Goal: Information Seeking & Learning: Compare options

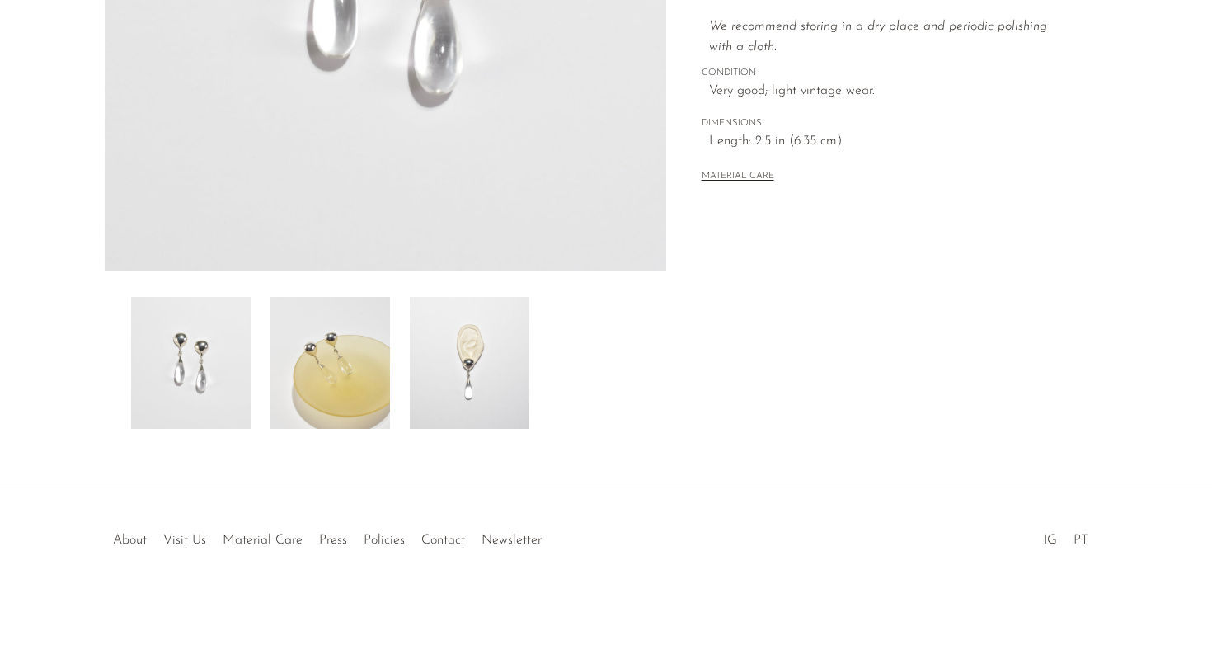
scroll to position [424, 0]
click at [475, 386] on img at bounding box center [470, 363] width 120 height 132
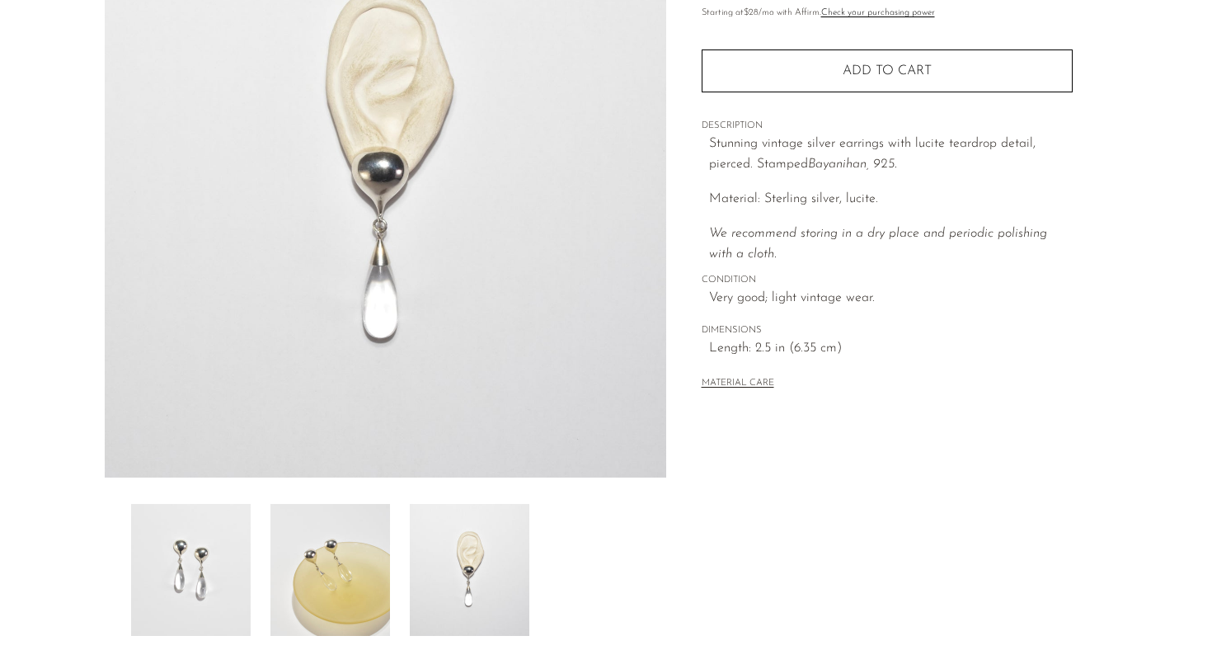
scroll to position [213, 0]
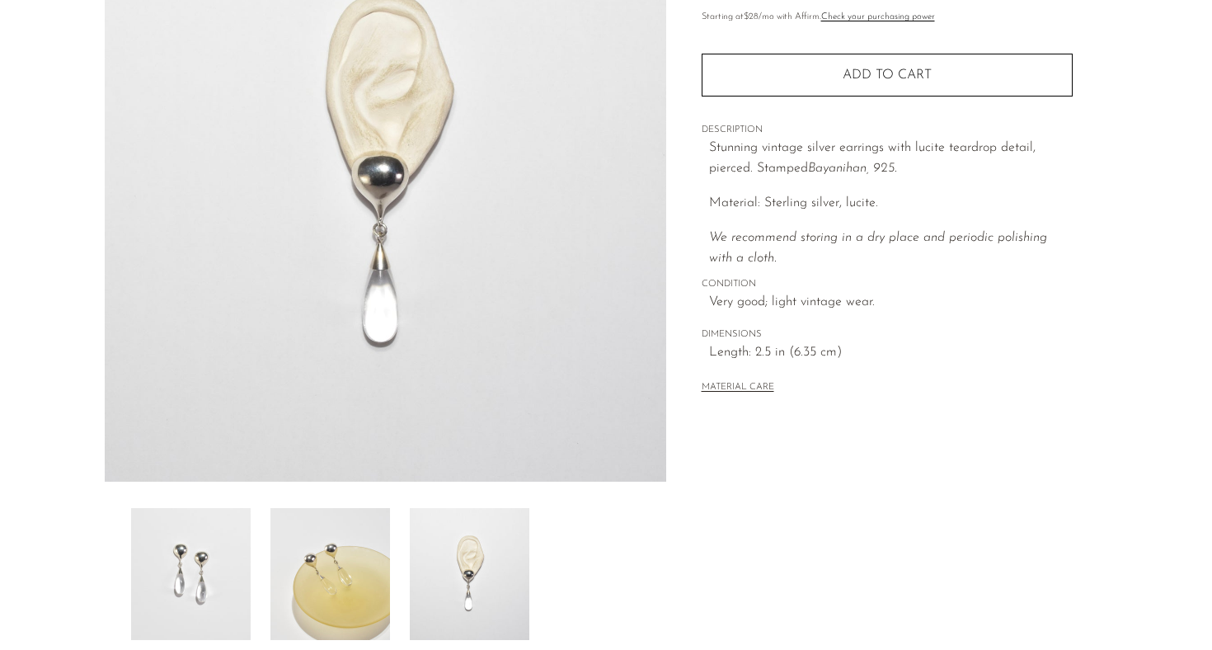
click at [341, 558] on img at bounding box center [330, 574] width 120 height 132
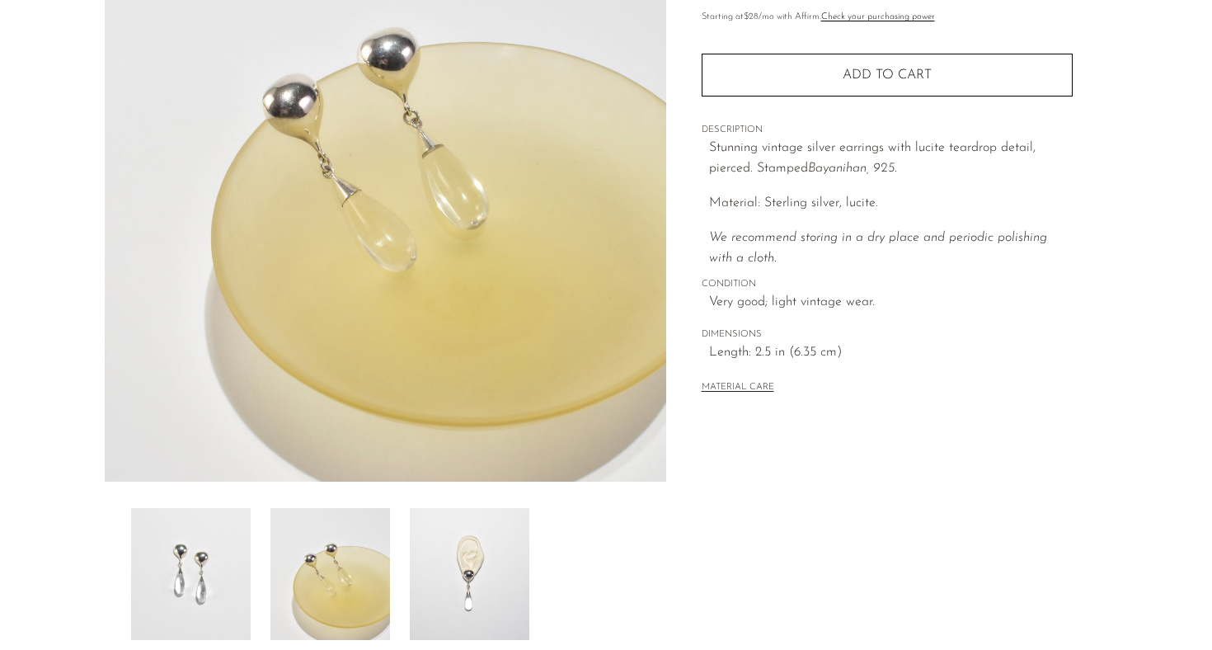
click at [204, 568] on img at bounding box center [191, 574] width 120 height 132
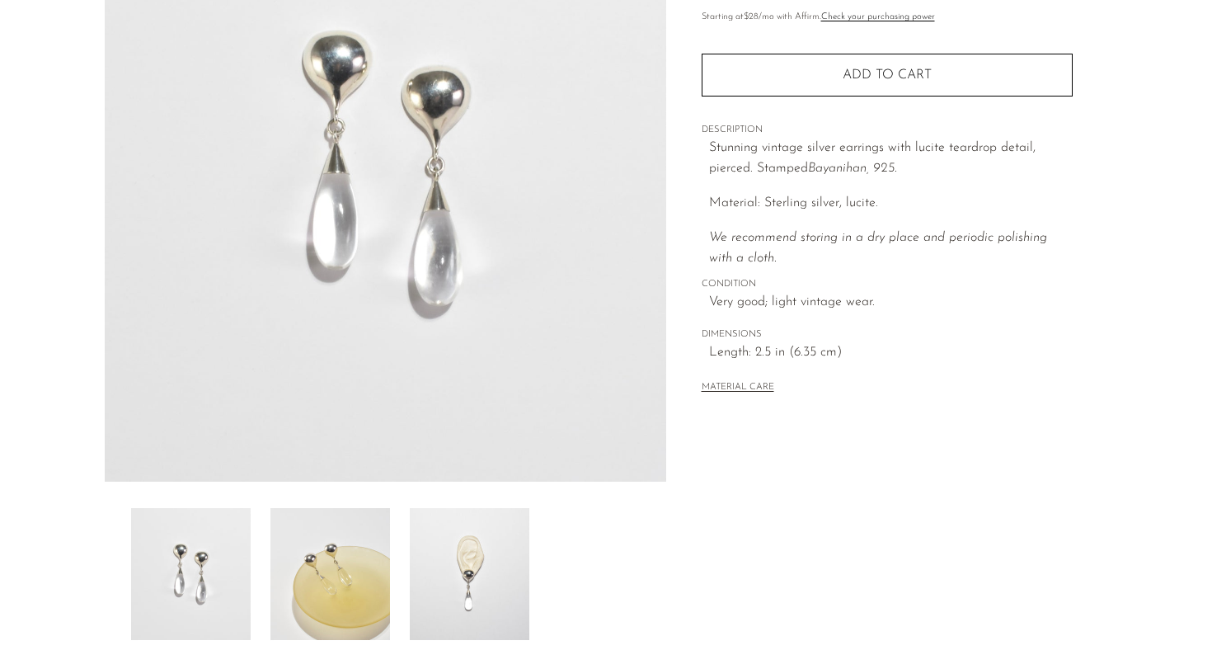
click at [467, 599] on img at bounding box center [470, 574] width 120 height 132
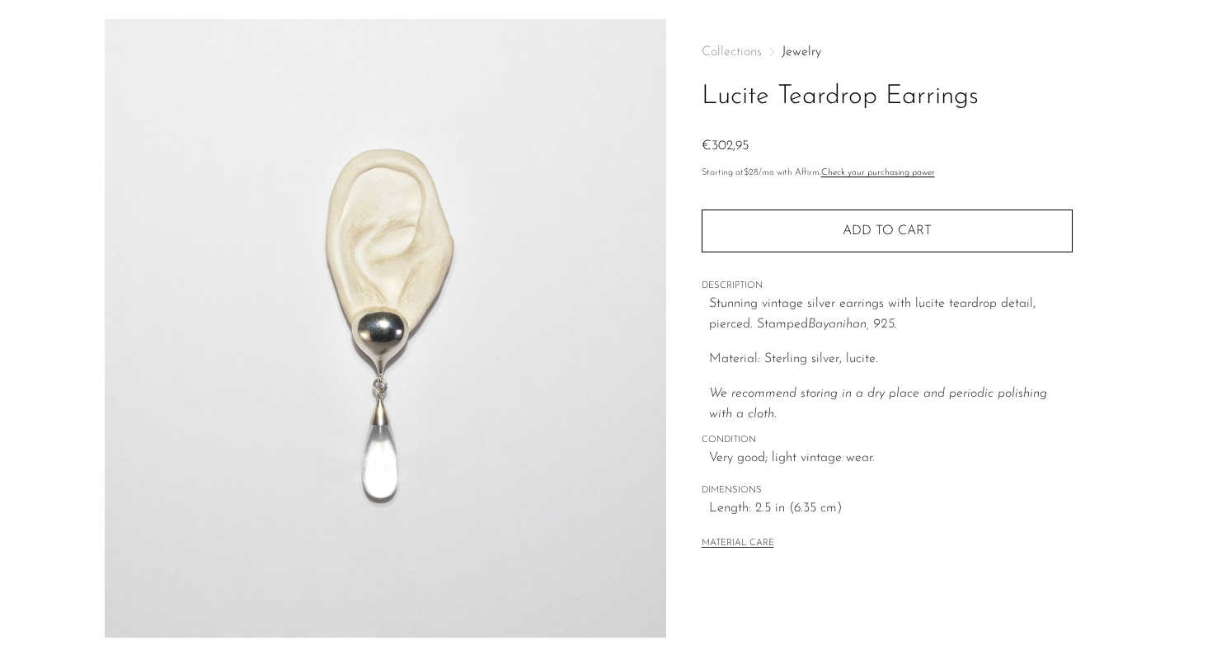
scroll to position [49, 0]
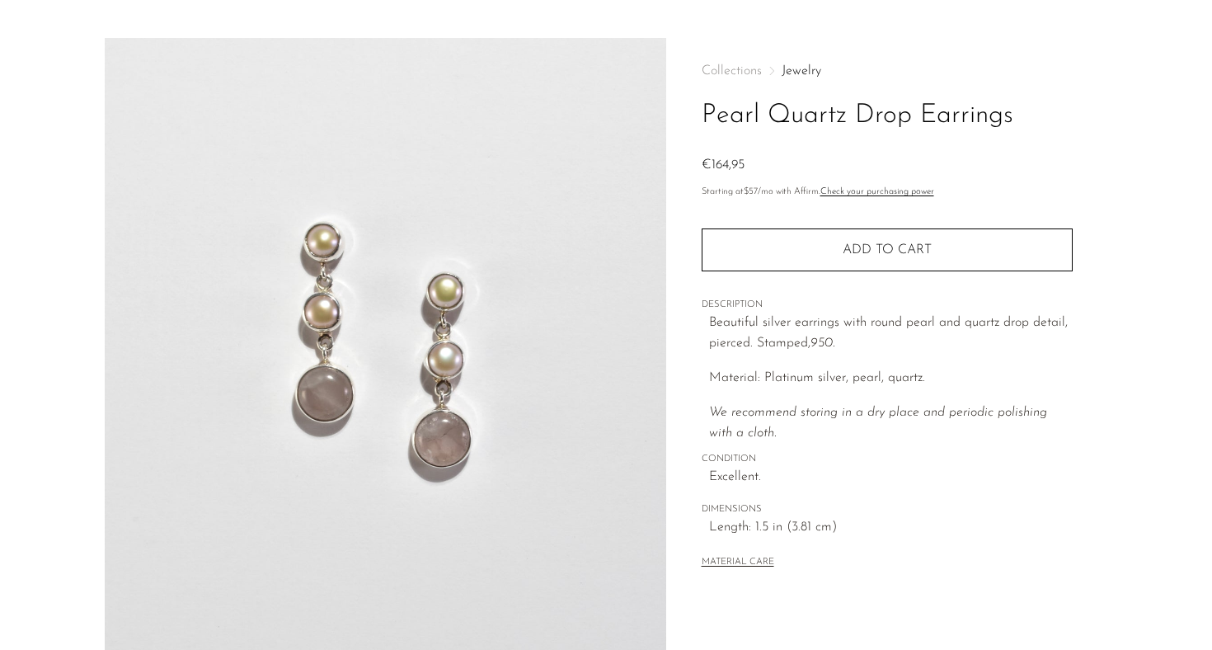
scroll to position [385, 0]
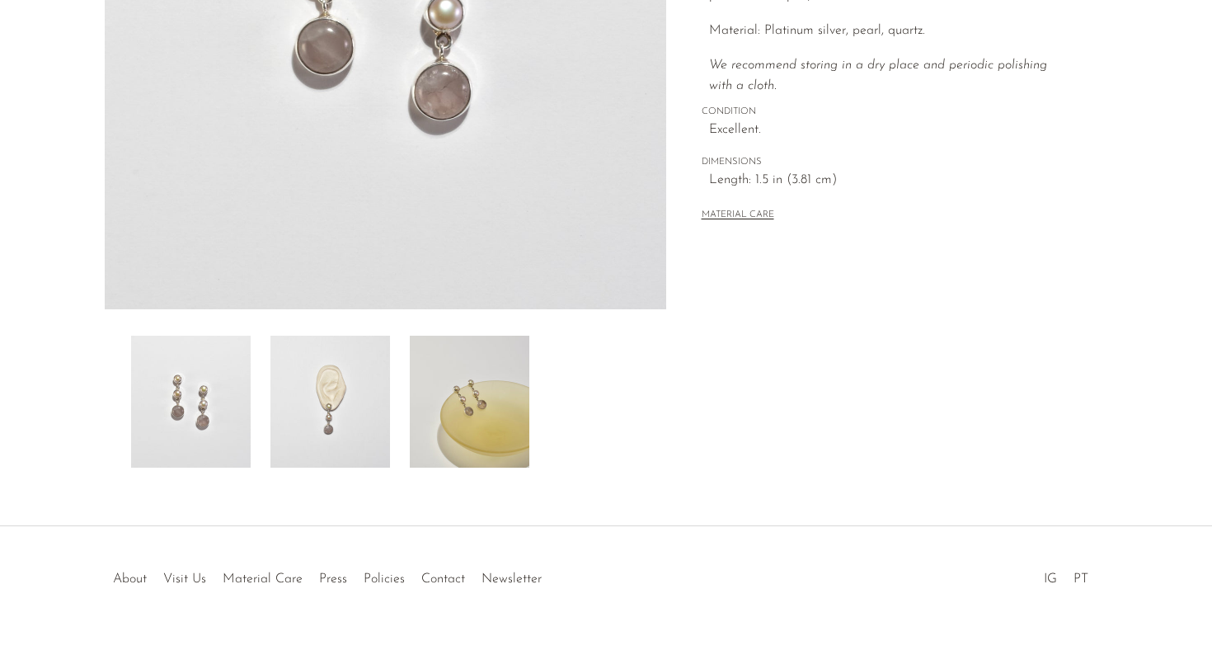
click at [358, 453] on img at bounding box center [330, 402] width 120 height 132
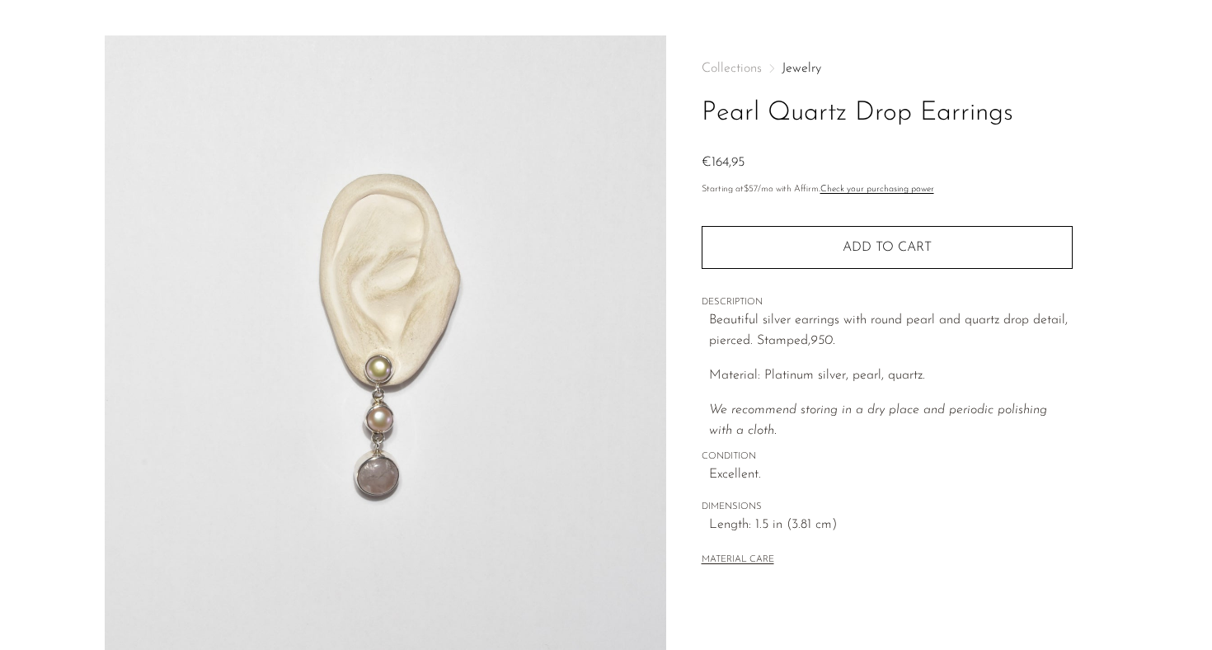
scroll to position [40, 0]
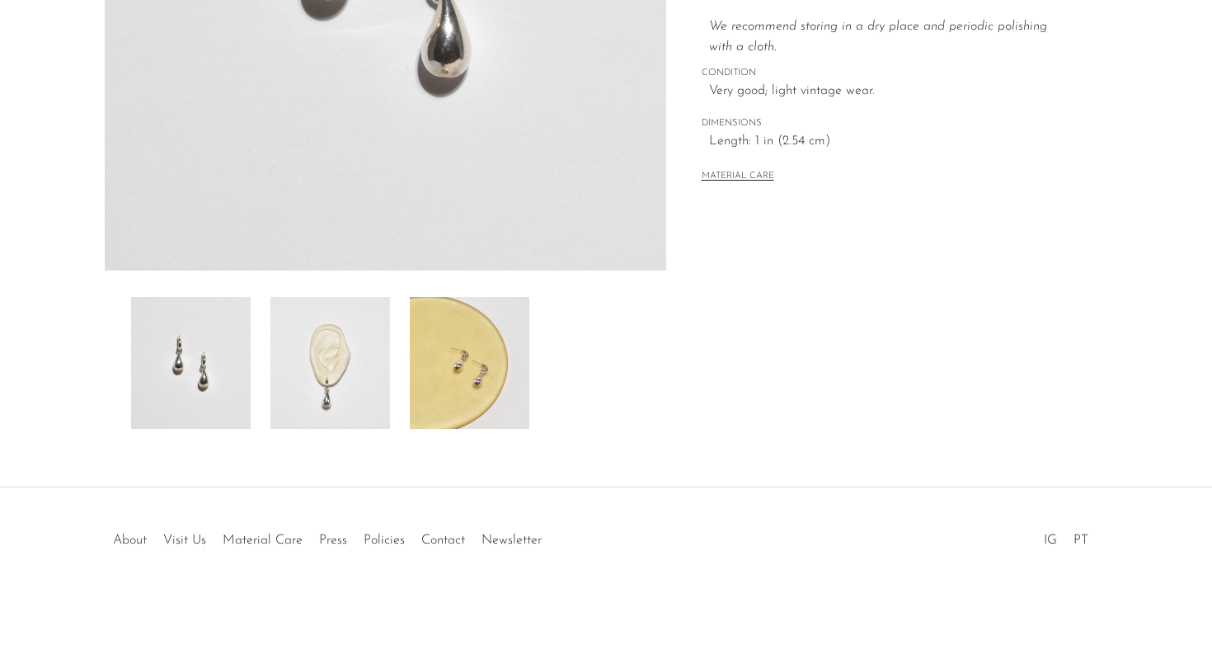
scroll to position [424, 0]
click at [463, 394] on img at bounding box center [470, 363] width 120 height 132
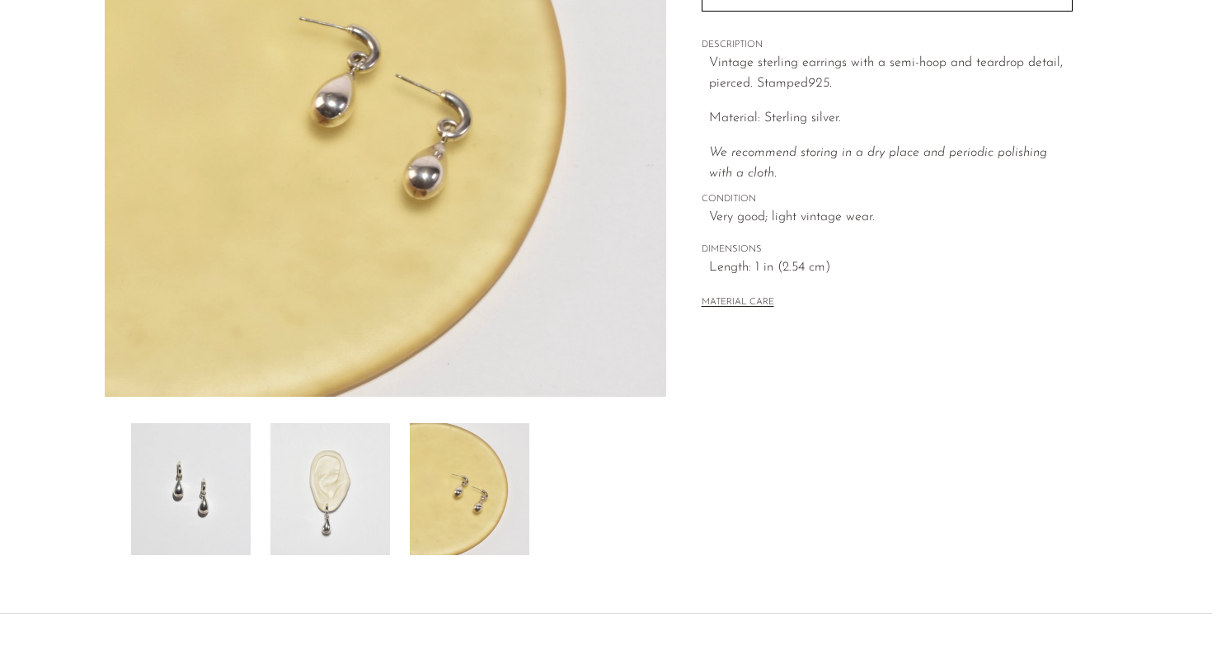
scroll to position [269, 0]
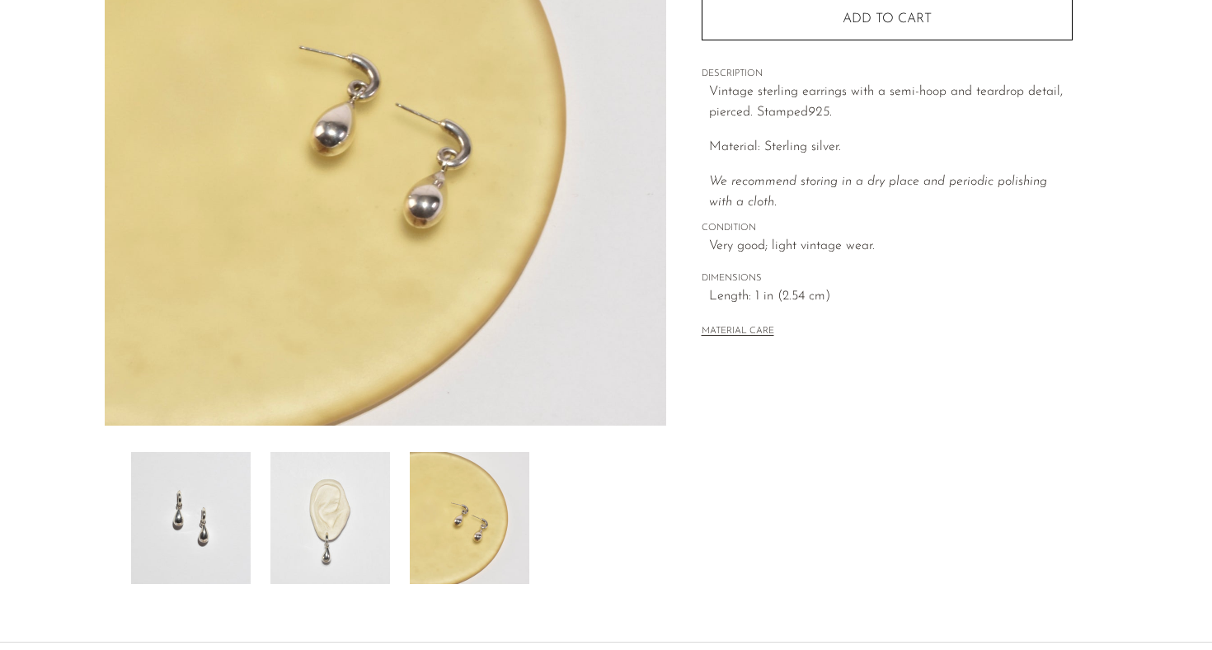
click at [336, 568] on img at bounding box center [330, 518] width 120 height 132
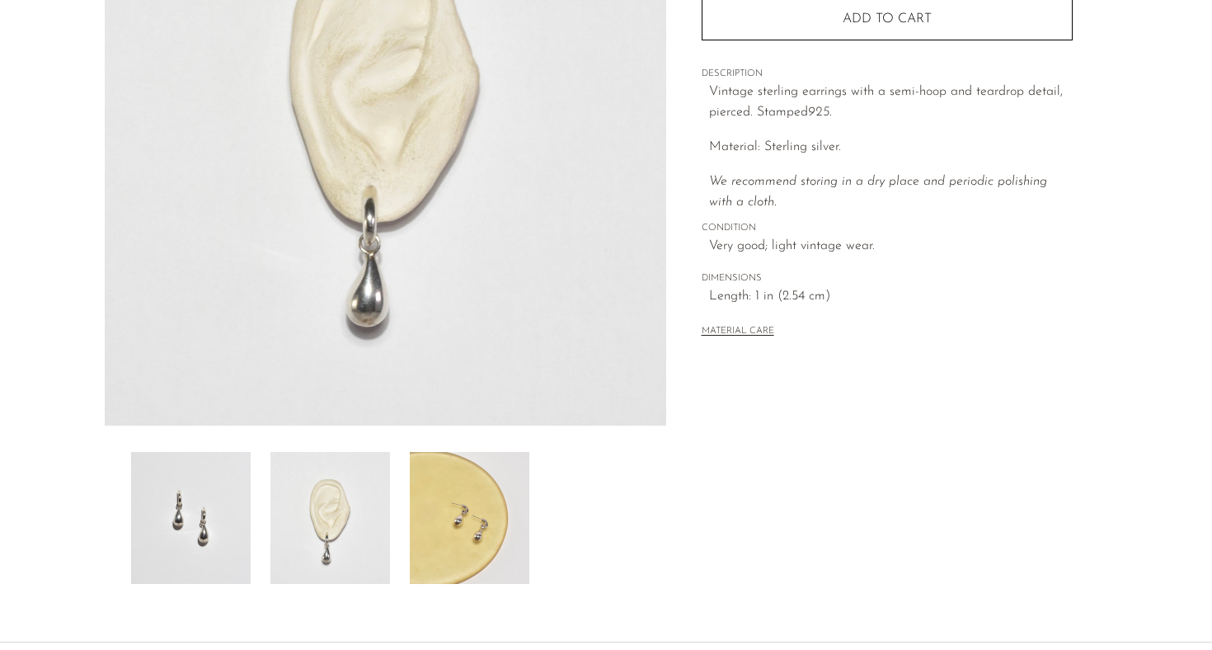
click at [207, 546] on img at bounding box center [191, 518] width 120 height 132
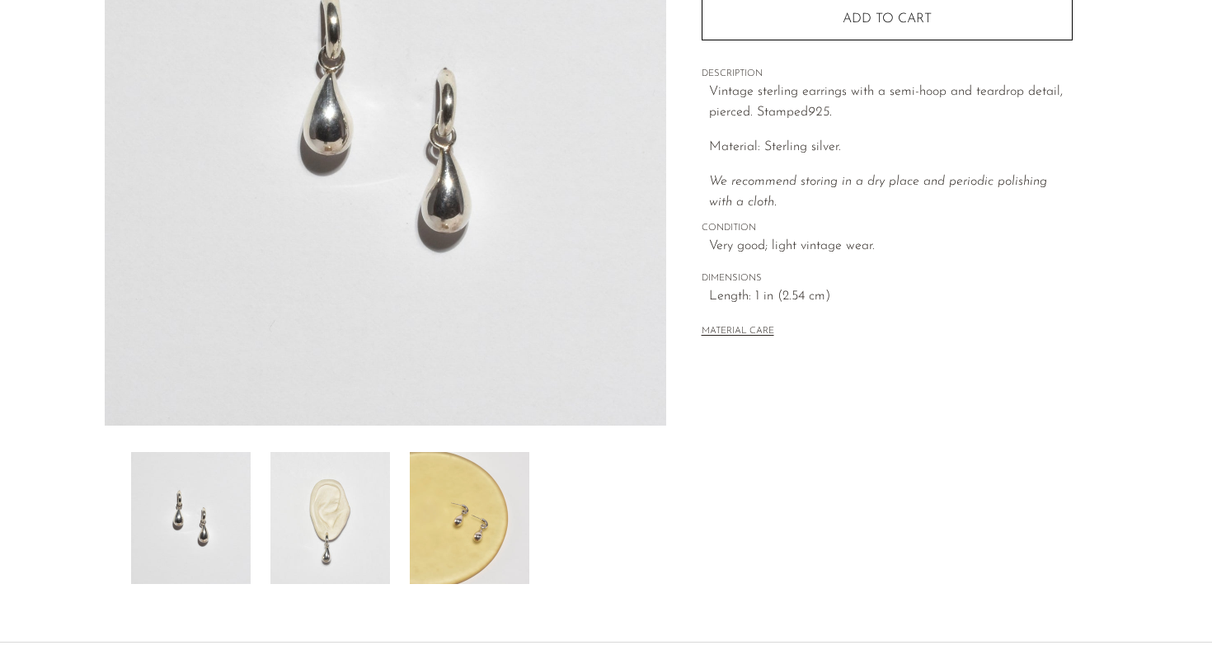
click at [362, 530] on img at bounding box center [330, 518] width 120 height 132
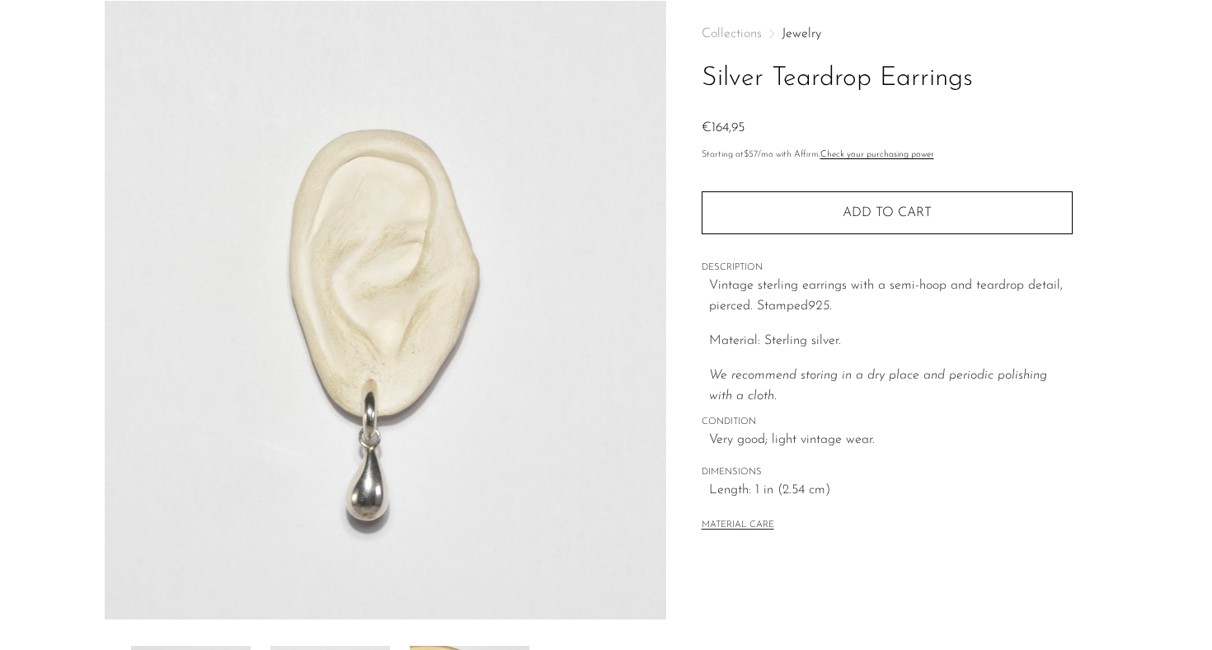
scroll to position [62, 0]
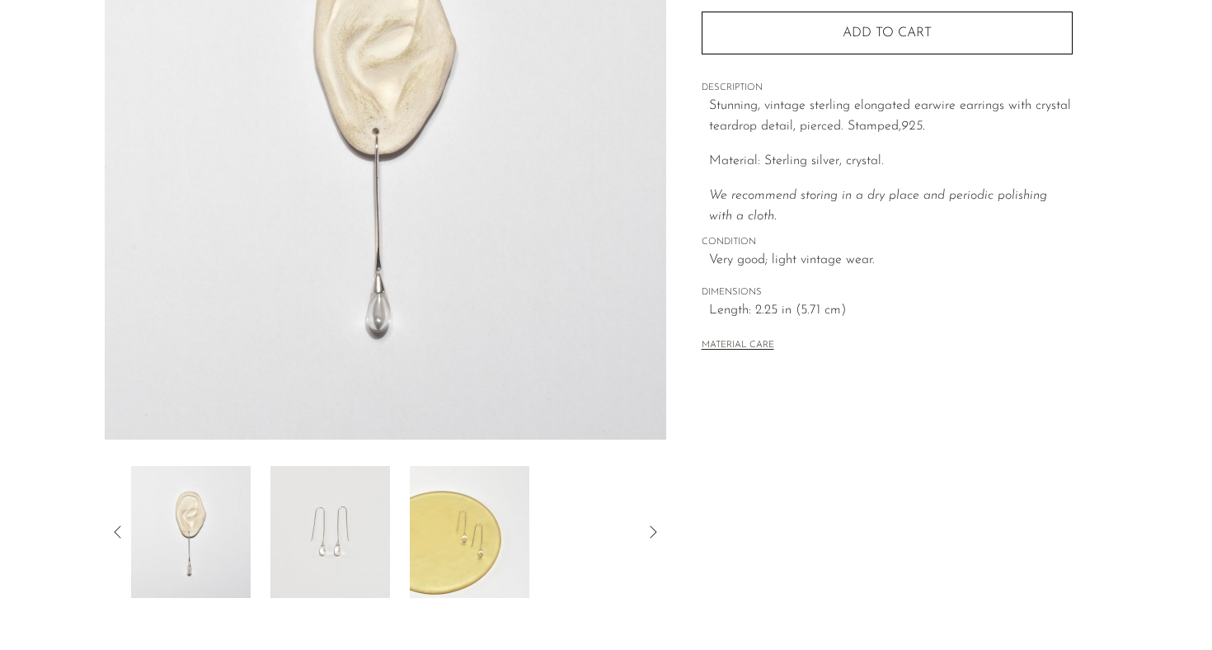
scroll to position [265, 0]
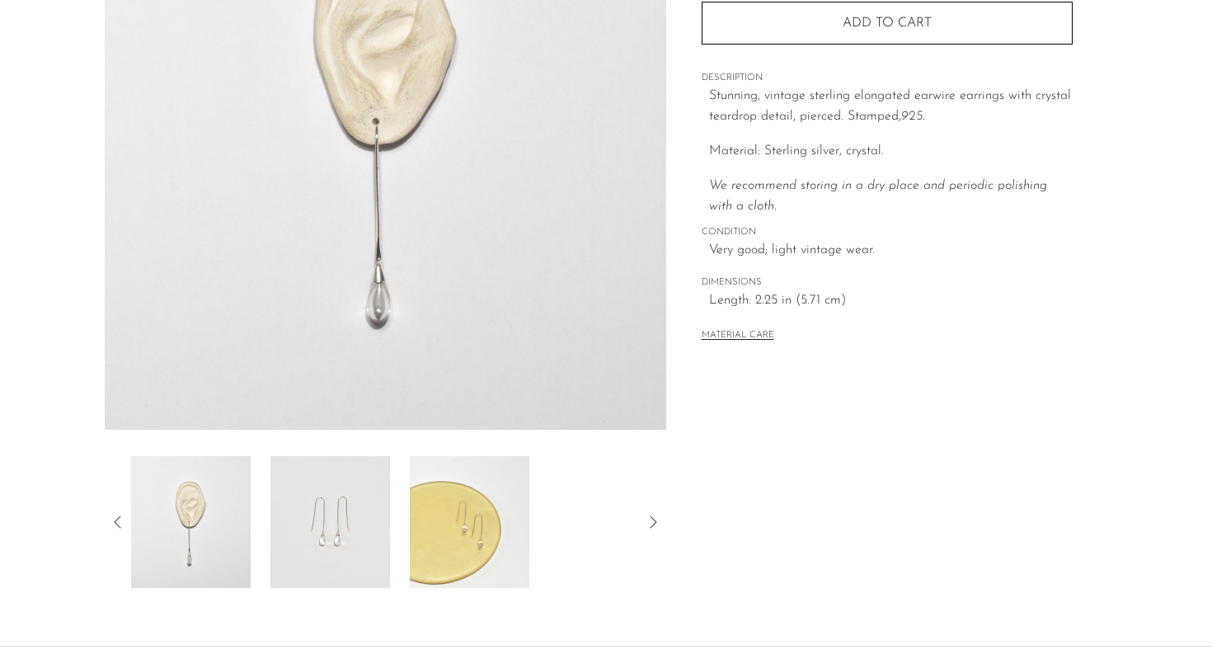
click at [457, 569] on img at bounding box center [470, 522] width 120 height 132
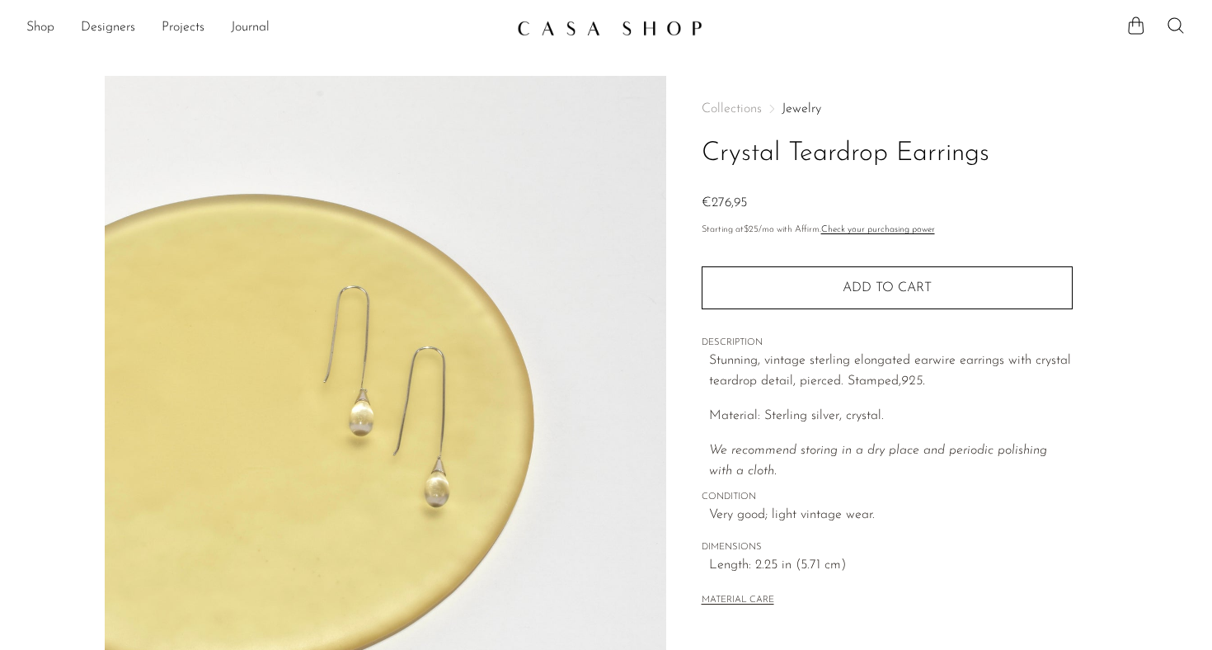
scroll to position [0, 0]
